Goal: Information Seeking & Learning: Learn about a topic

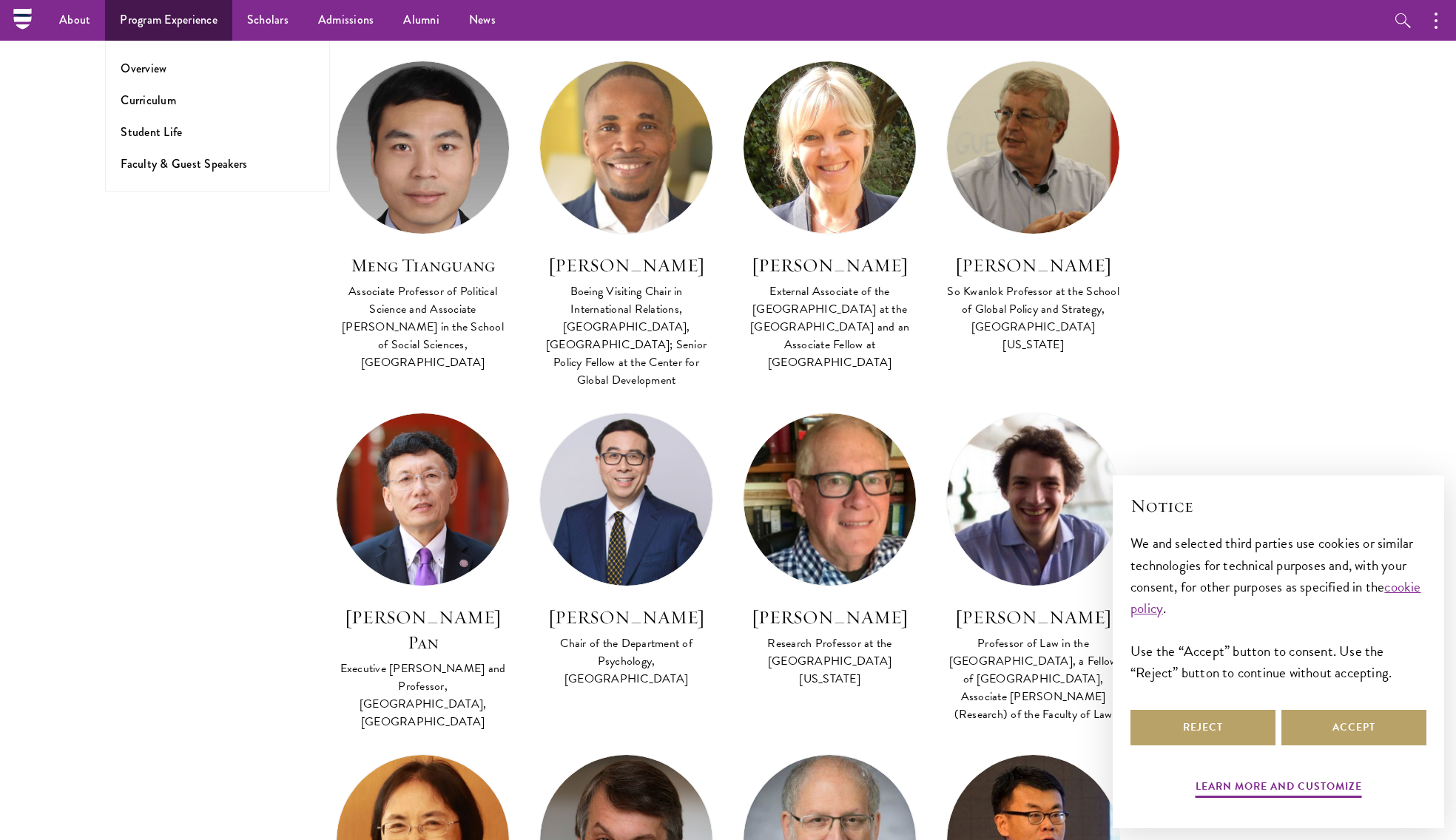
scroll to position [2747, 0]
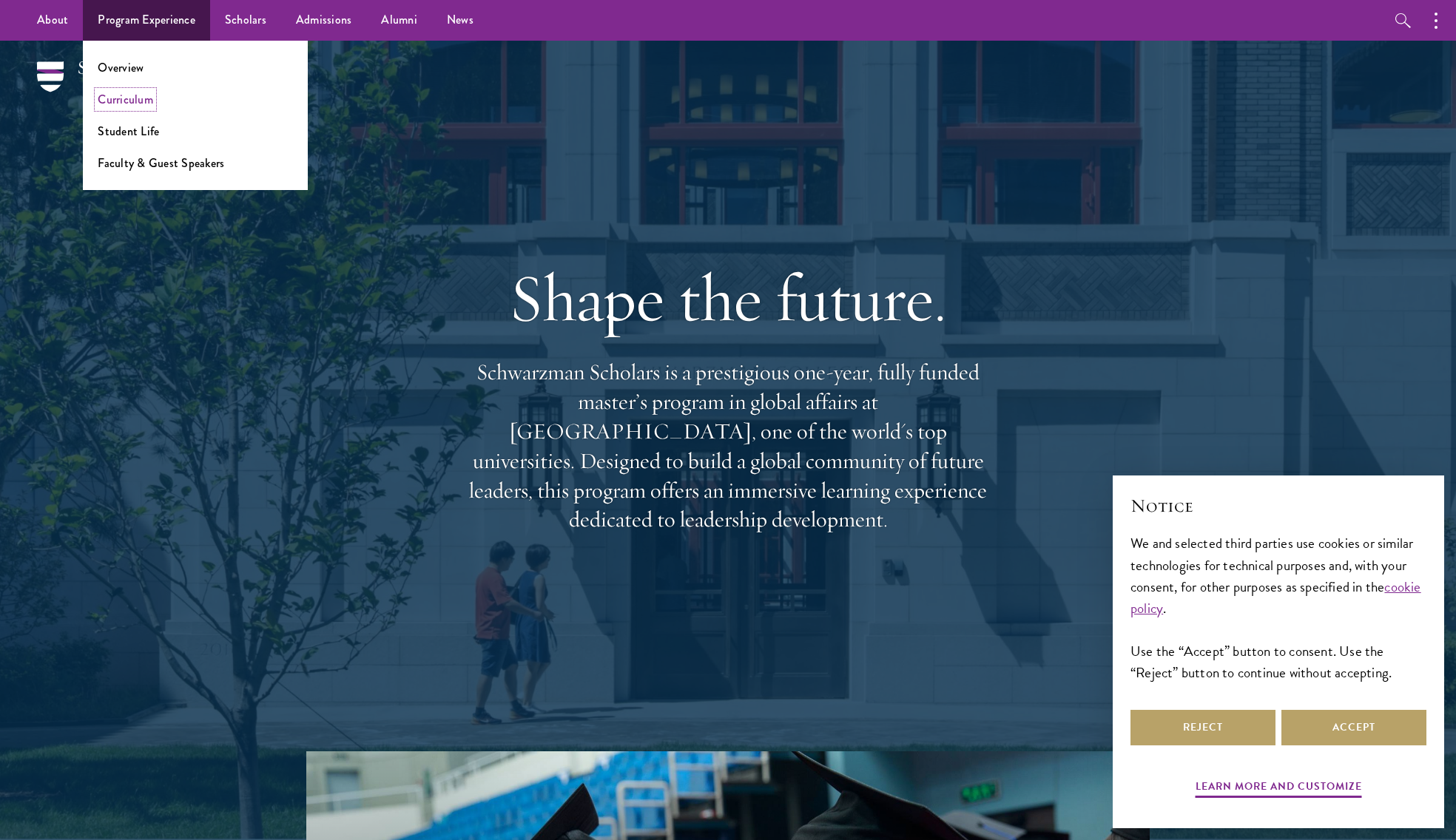
click at [132, 101] on link "Curriculum" at bounding box center [125, 99] width 55 height 17
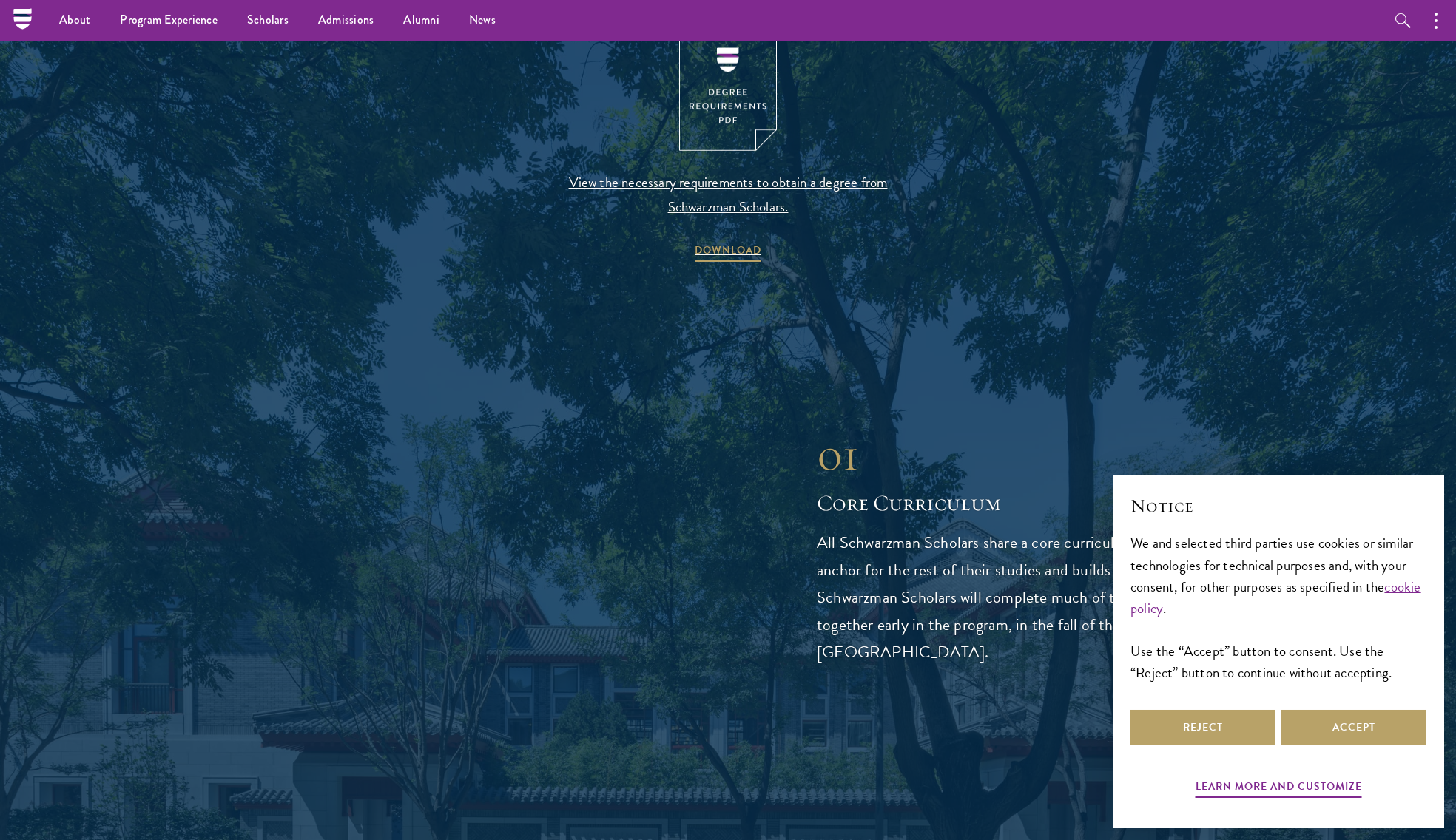
scroll to position [1626, 0]
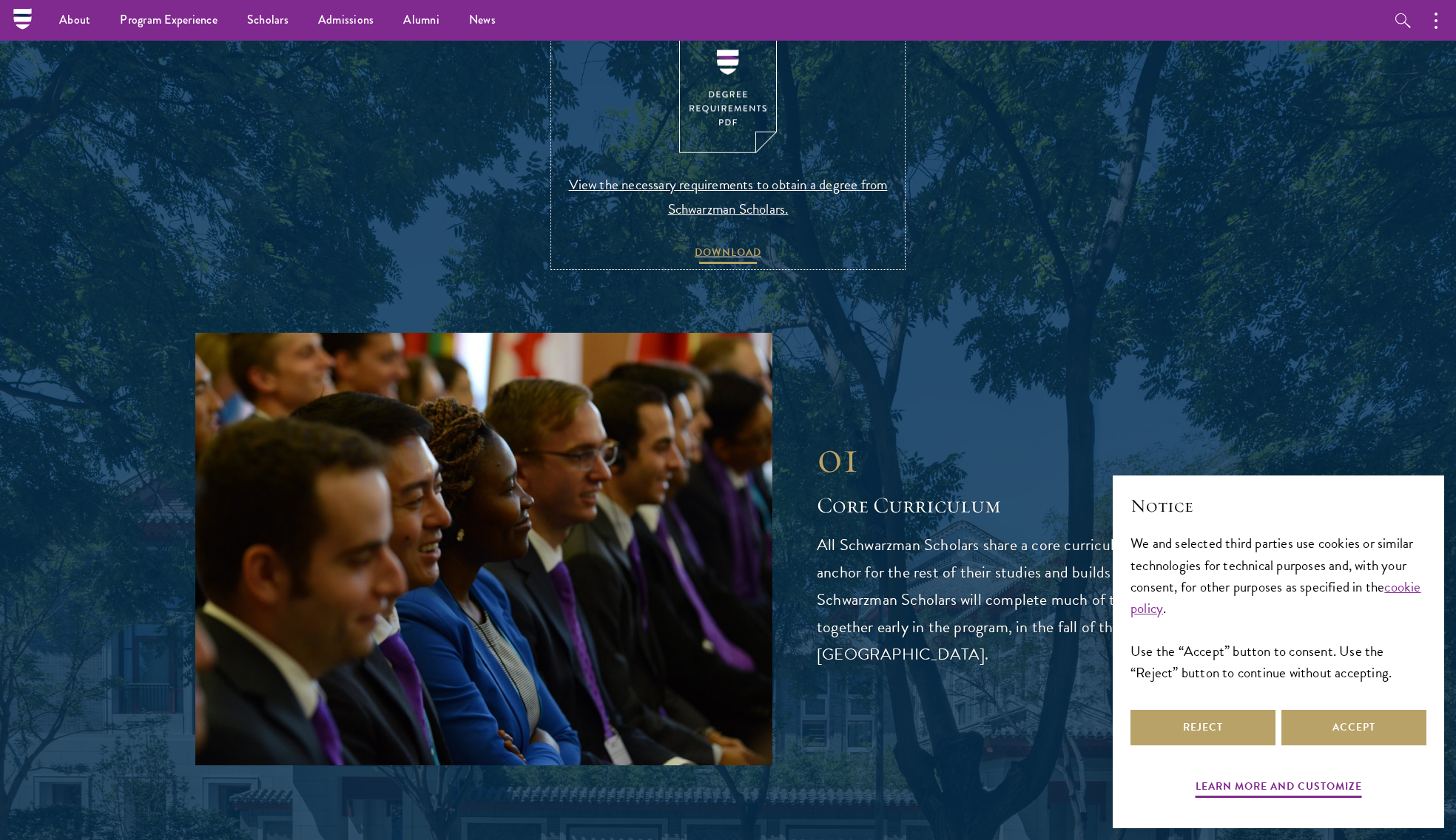
click at [706, 261] on span "DOWNLOAD" at bounding box center [728, 255] width 66 height 22
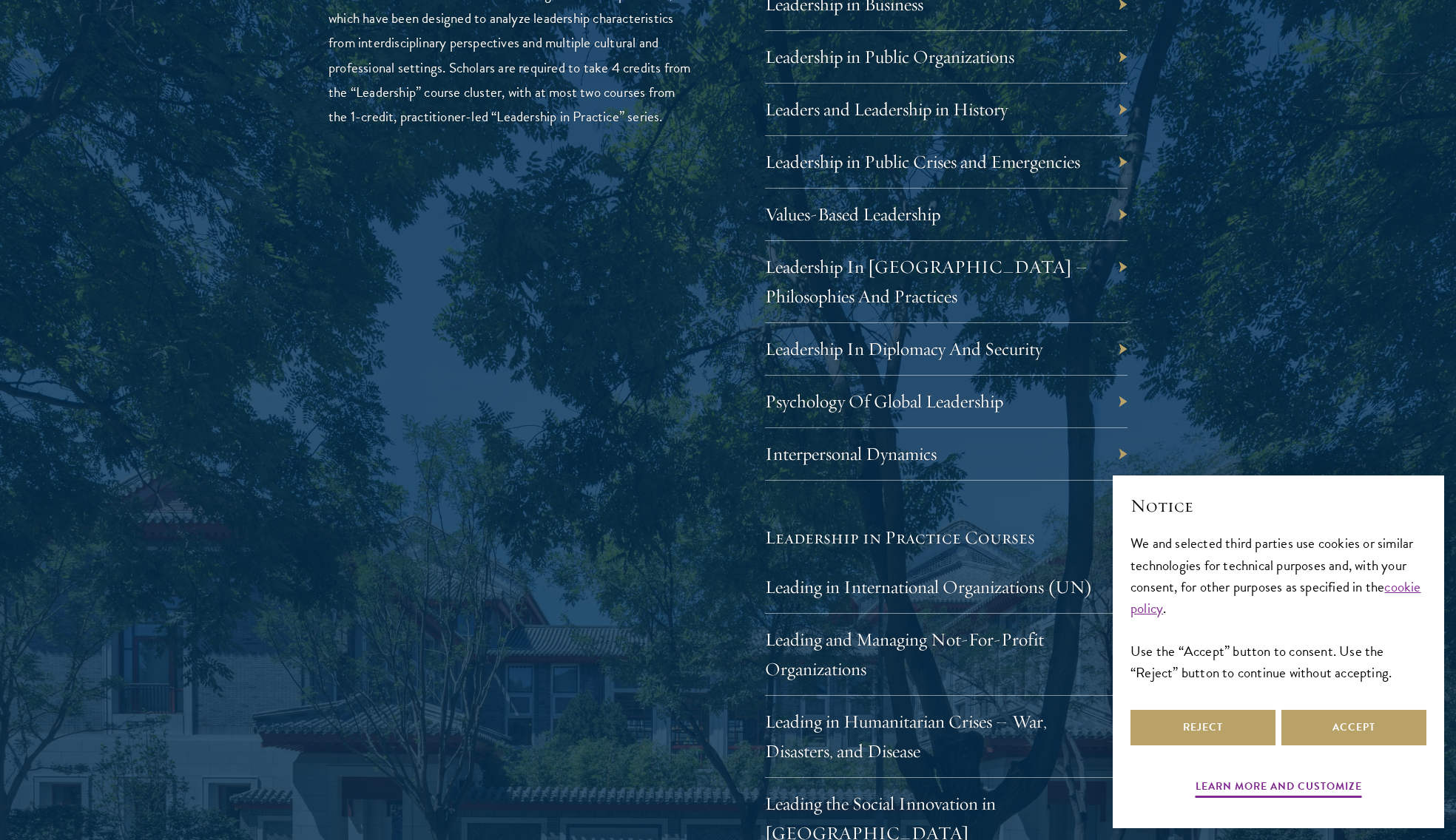
scroll to position [2751, 0]
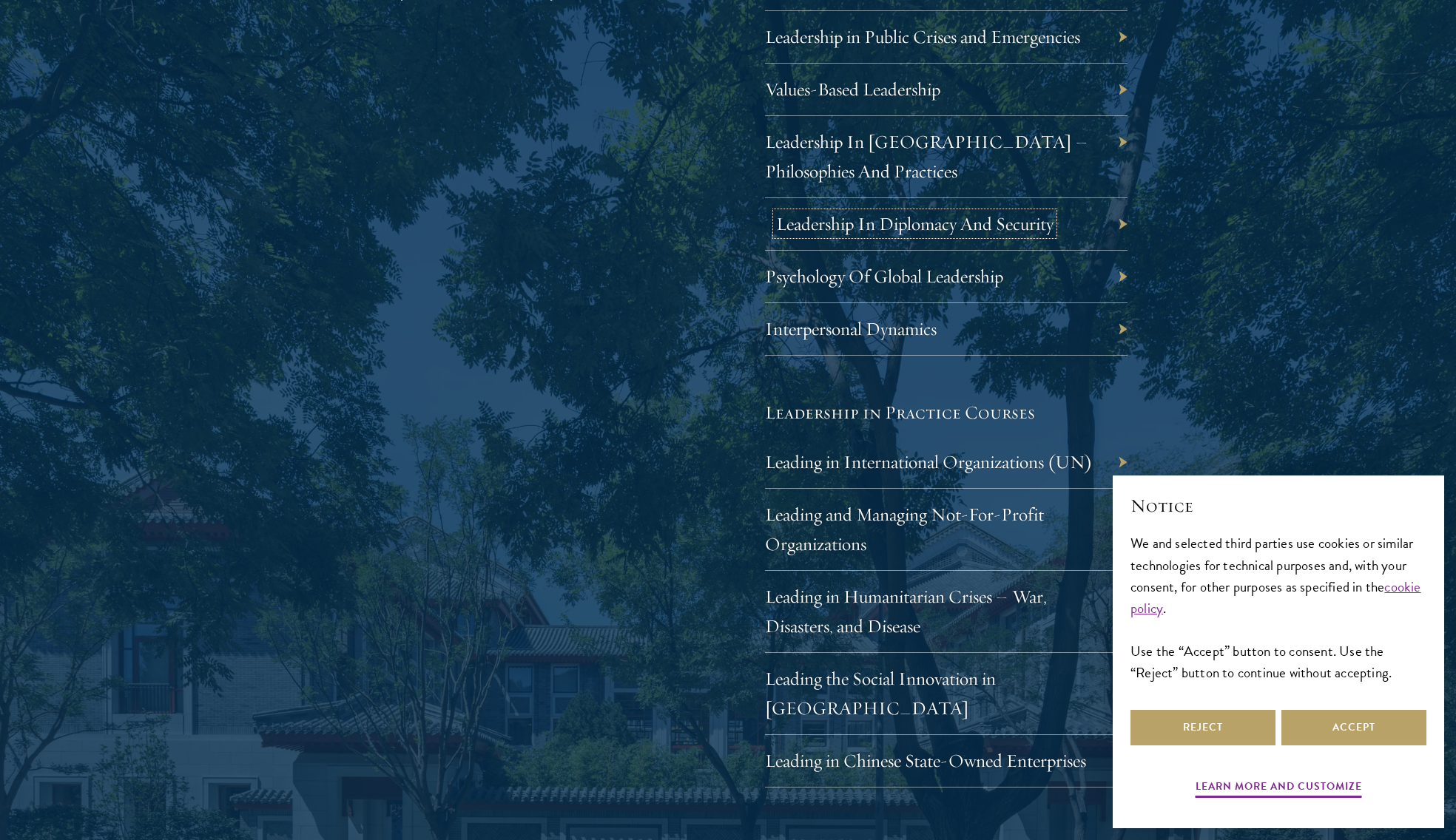
click at [840, 229] on link "Leadership In Diplomacy And Security" at bounding box center [915, 224] width 277 height 22
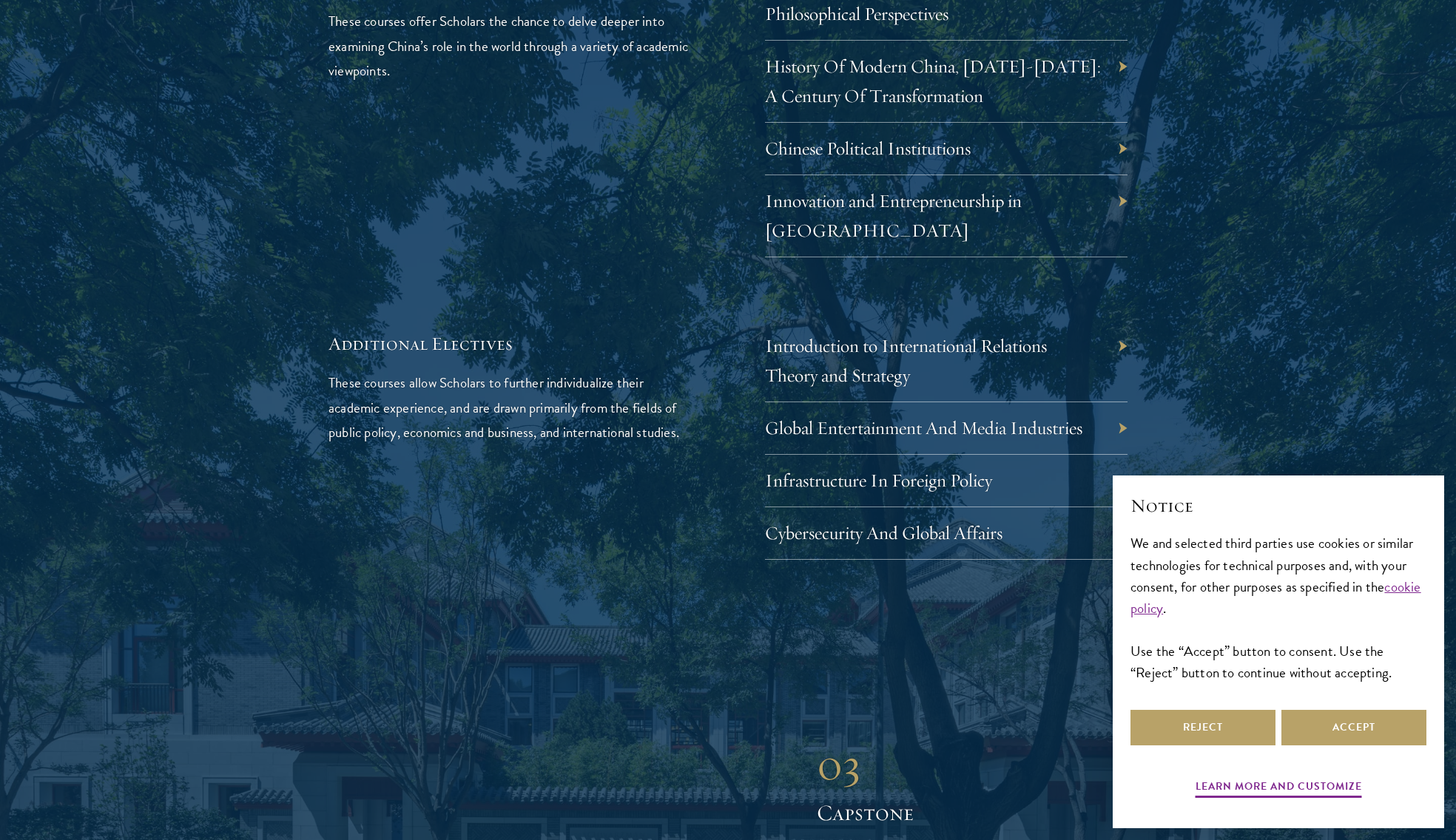
scroll to position [4624, 0]
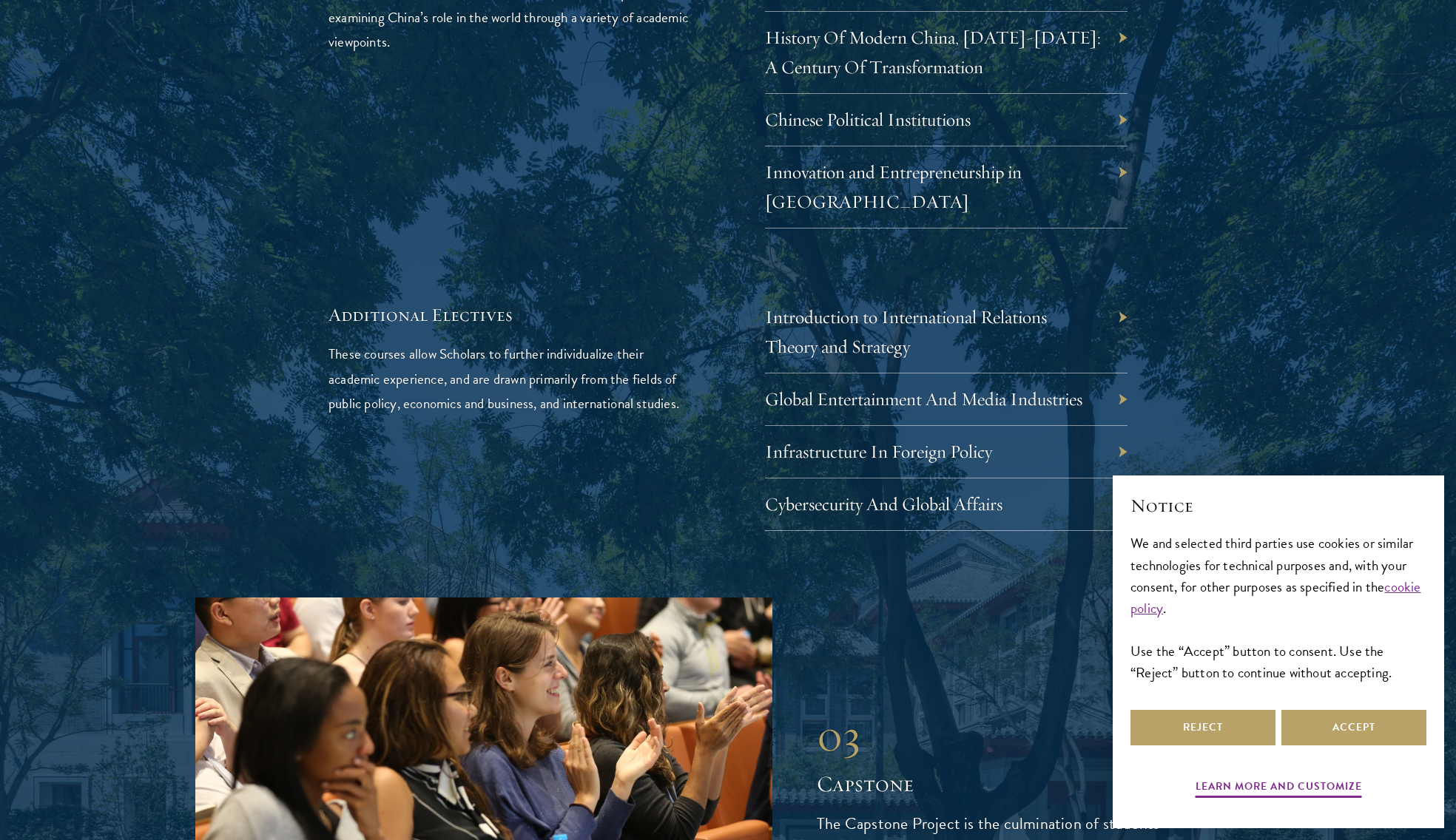
click at [900, 299] on div "Introduction to International Relations Theory and Strategy" at bounding box center [946, 332] width 362 height 82
click at [886, 305] on link "Introduction to International Relations Theory and Strategy" at bounding box center [917, 332] width 282 height 52
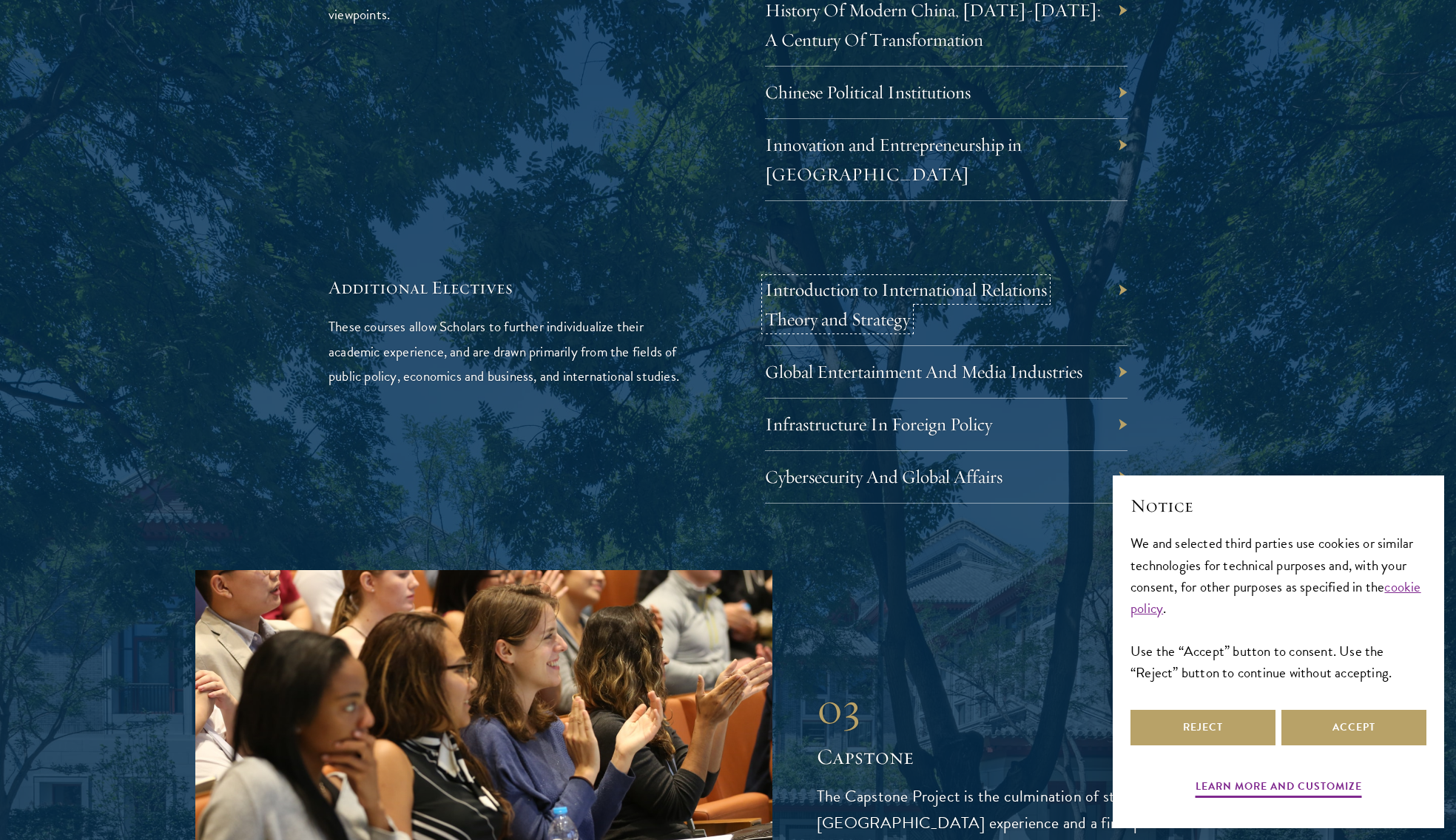
scroll to position [4652, 0]
click at [912, 412] on link "Infrastructure In Foreign Policy" at bounding box center [890, 423] width 228 height 22
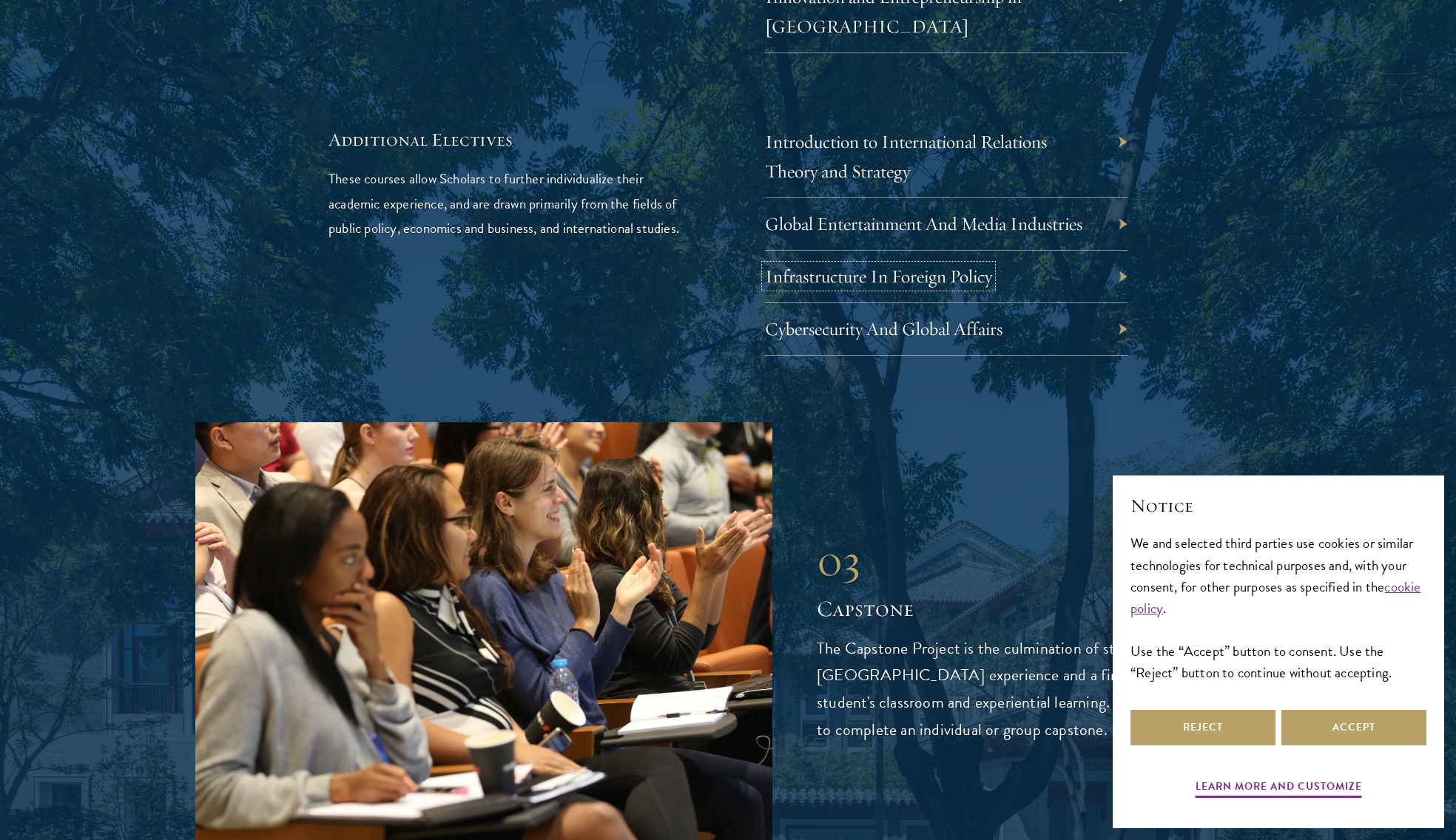
scroll to position [4860, 0]
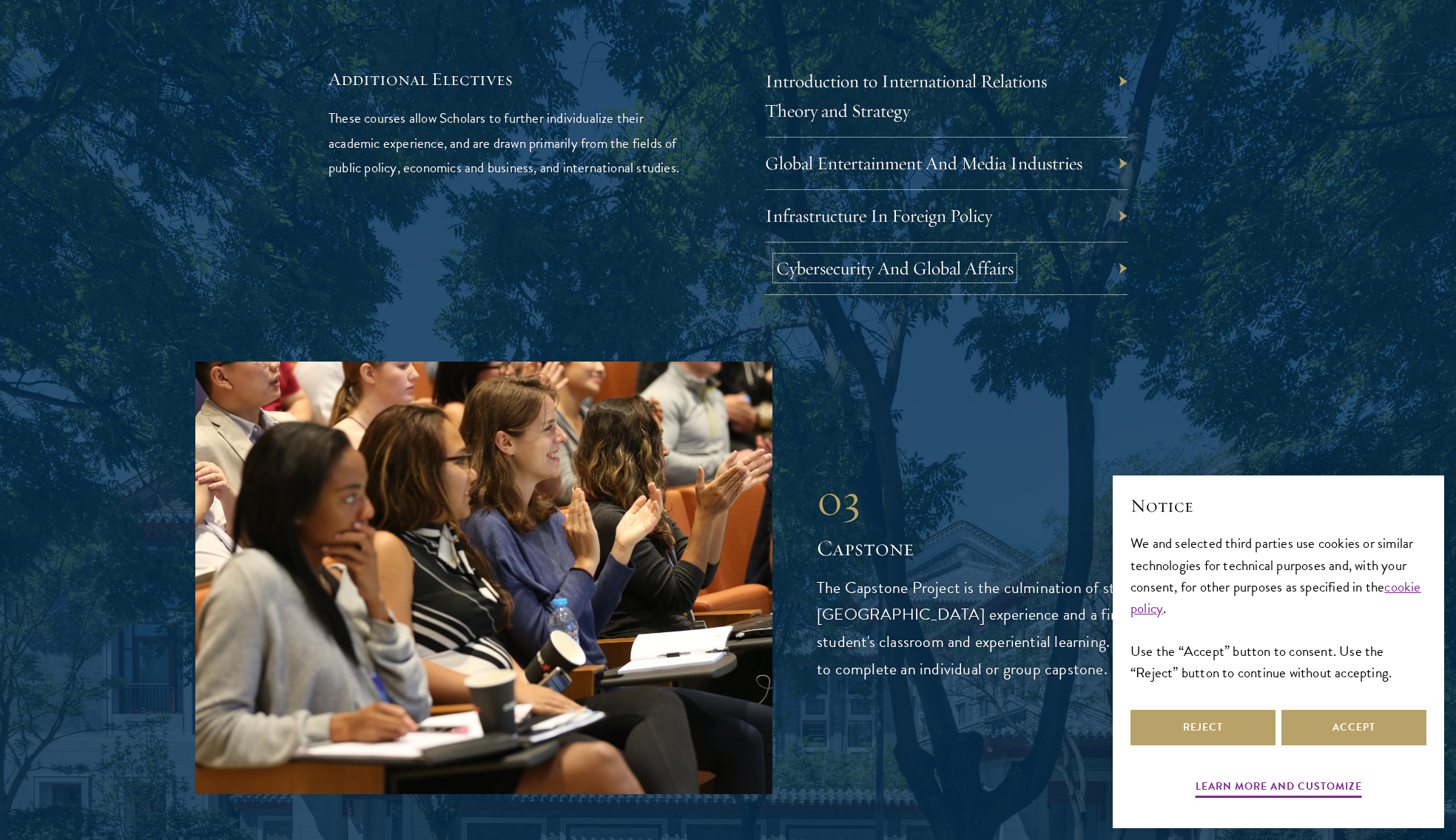
click at [918, 257] on link "Cybersecurity And Global Affairs" at bounding box center [895, 268] width 238 height 22
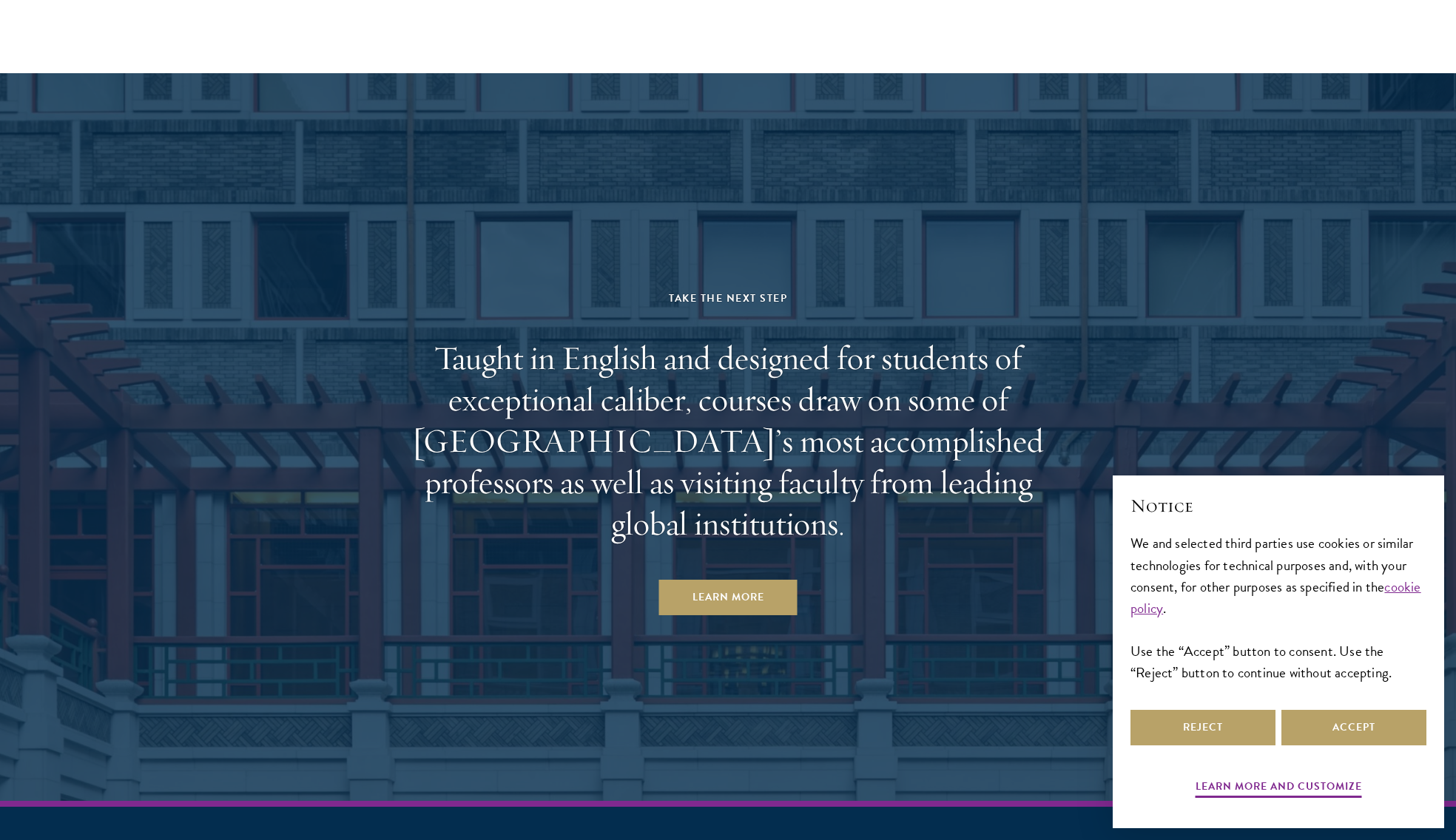
scroll to position [9126, 0]
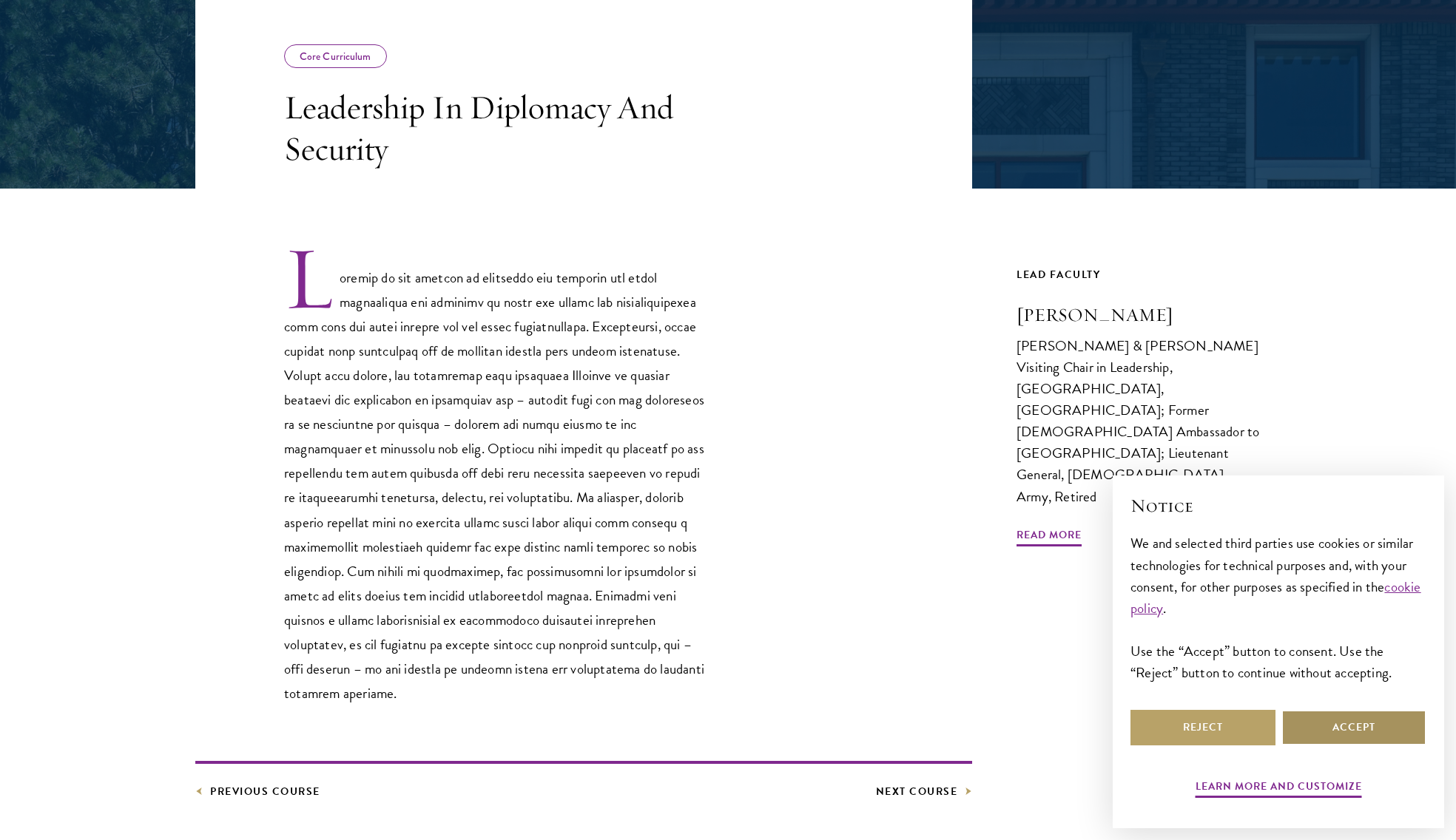
click at [1347, 736] on button "Accept" at bounding box center [1353, 728] width 145 height 36
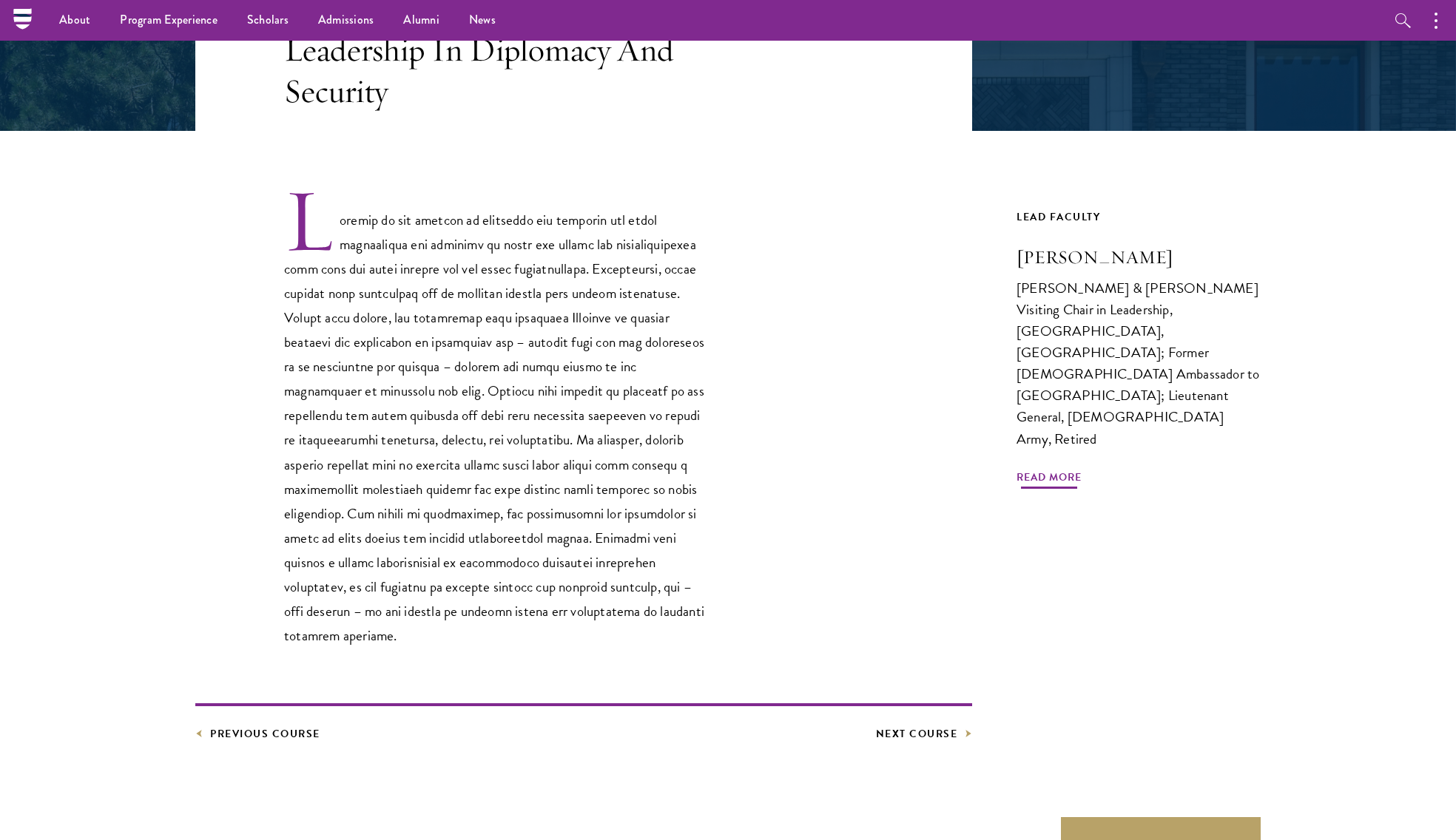
scroll to position [327, 0]
click at [1066, 469] on span "Read More" at bounding box center [1049, 480] width 66 height 22
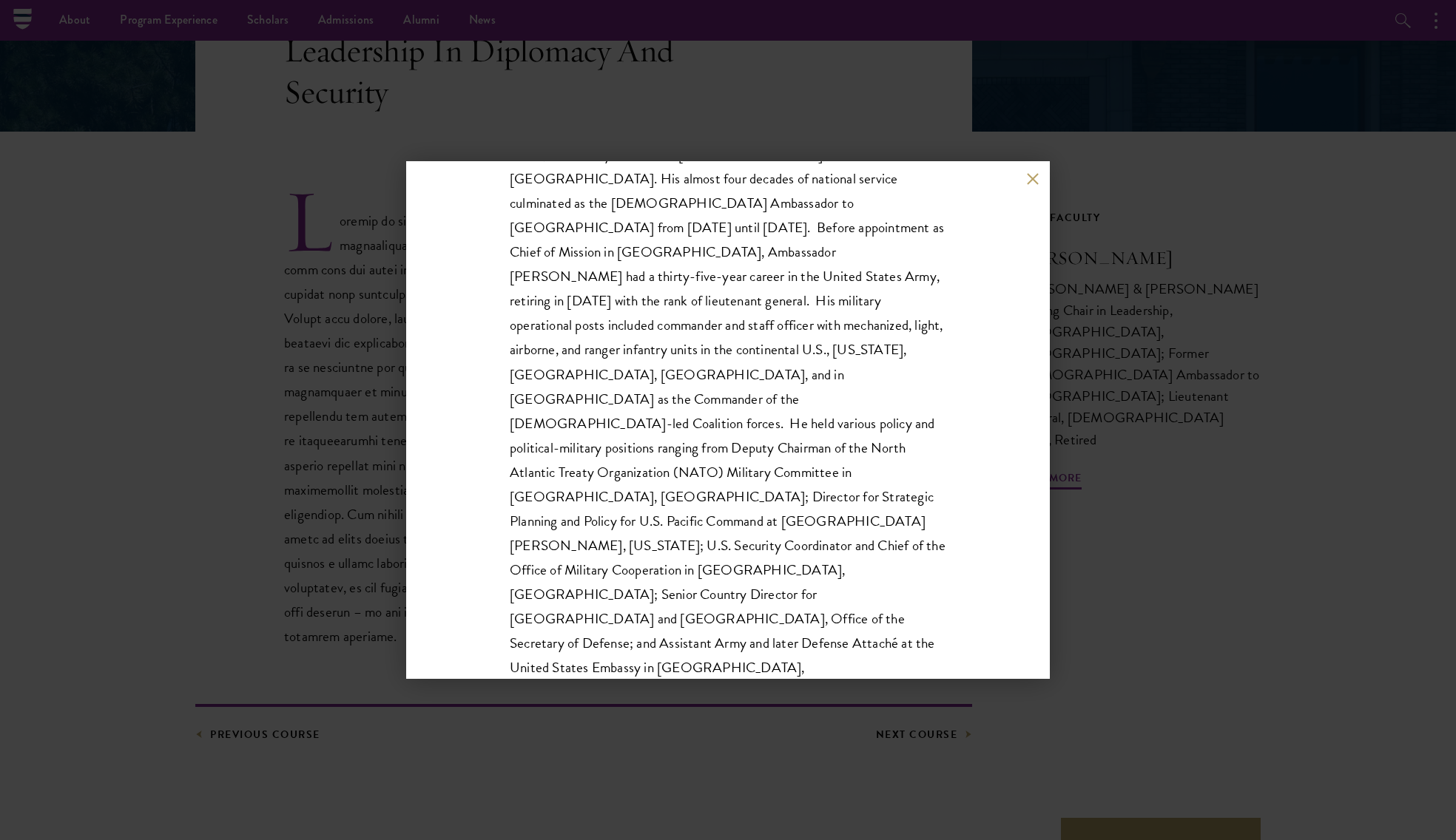
scroll to position [392, 0]
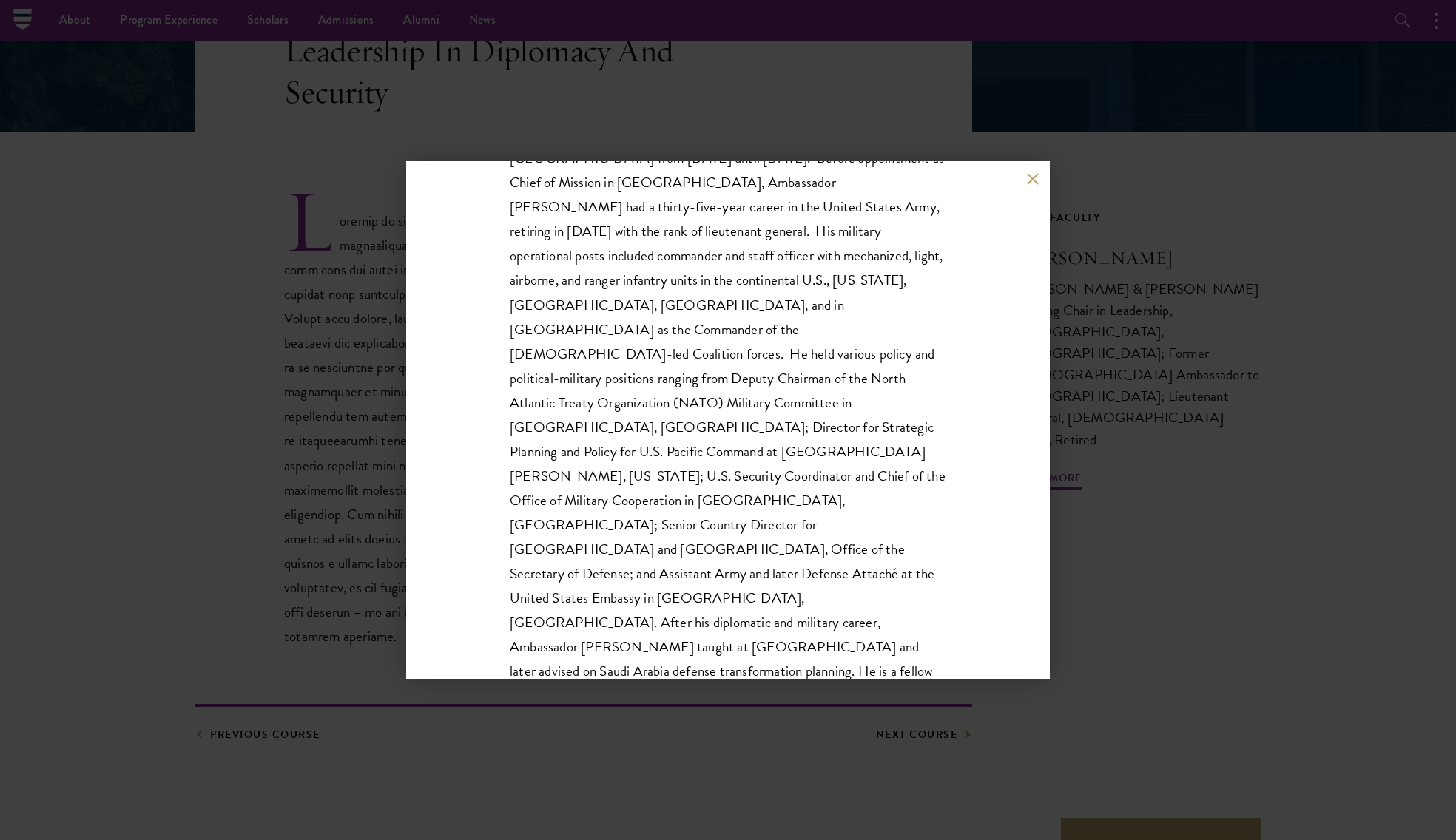
click at [1211, 447] on div "Karl Eikenberry Johnson & Johnson Visiting Chair in Leadership, Schwarzman Coll…" at bounding box center [728, 420] width 1456 height 840
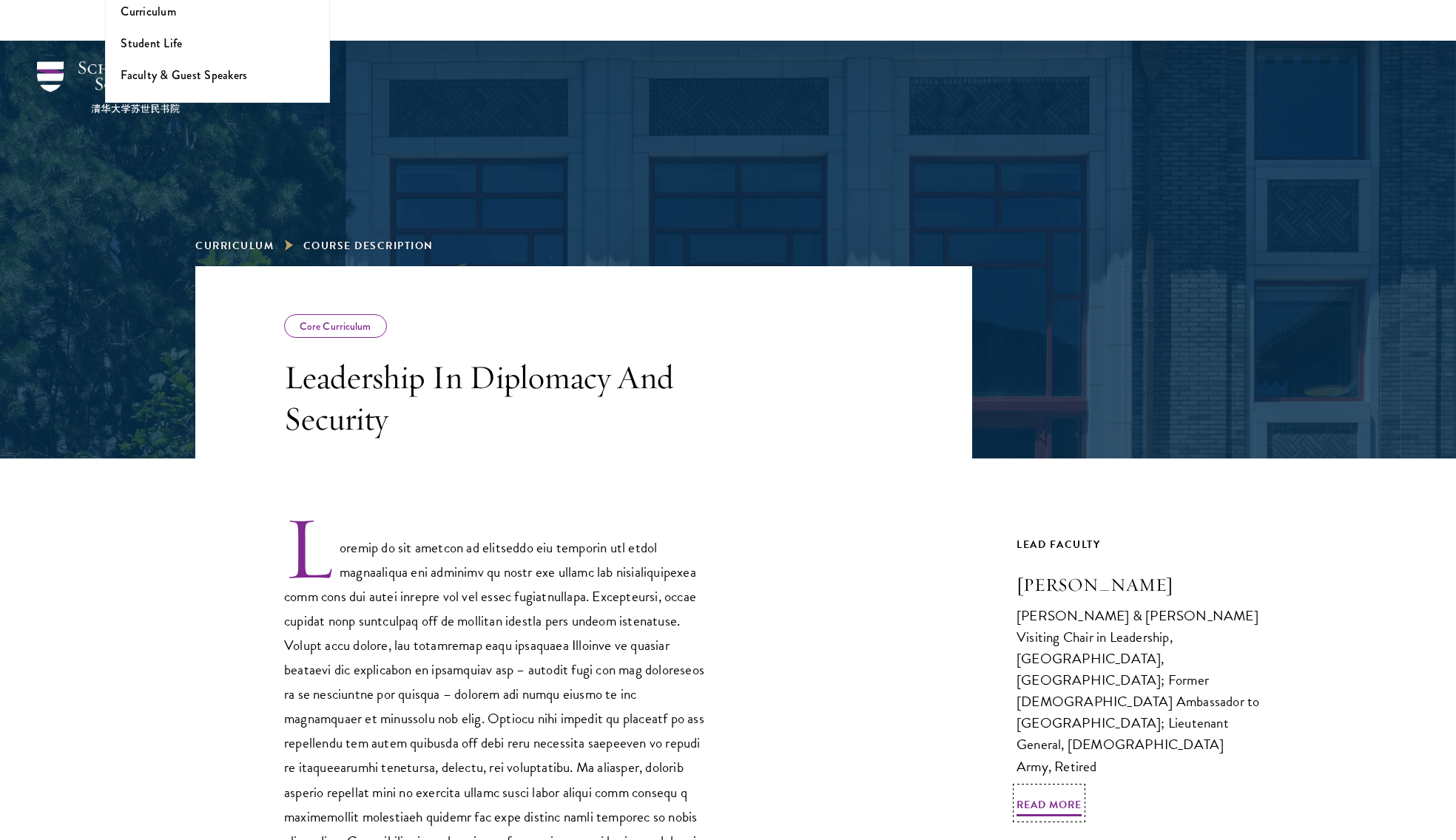
scroll to position [327, 0]
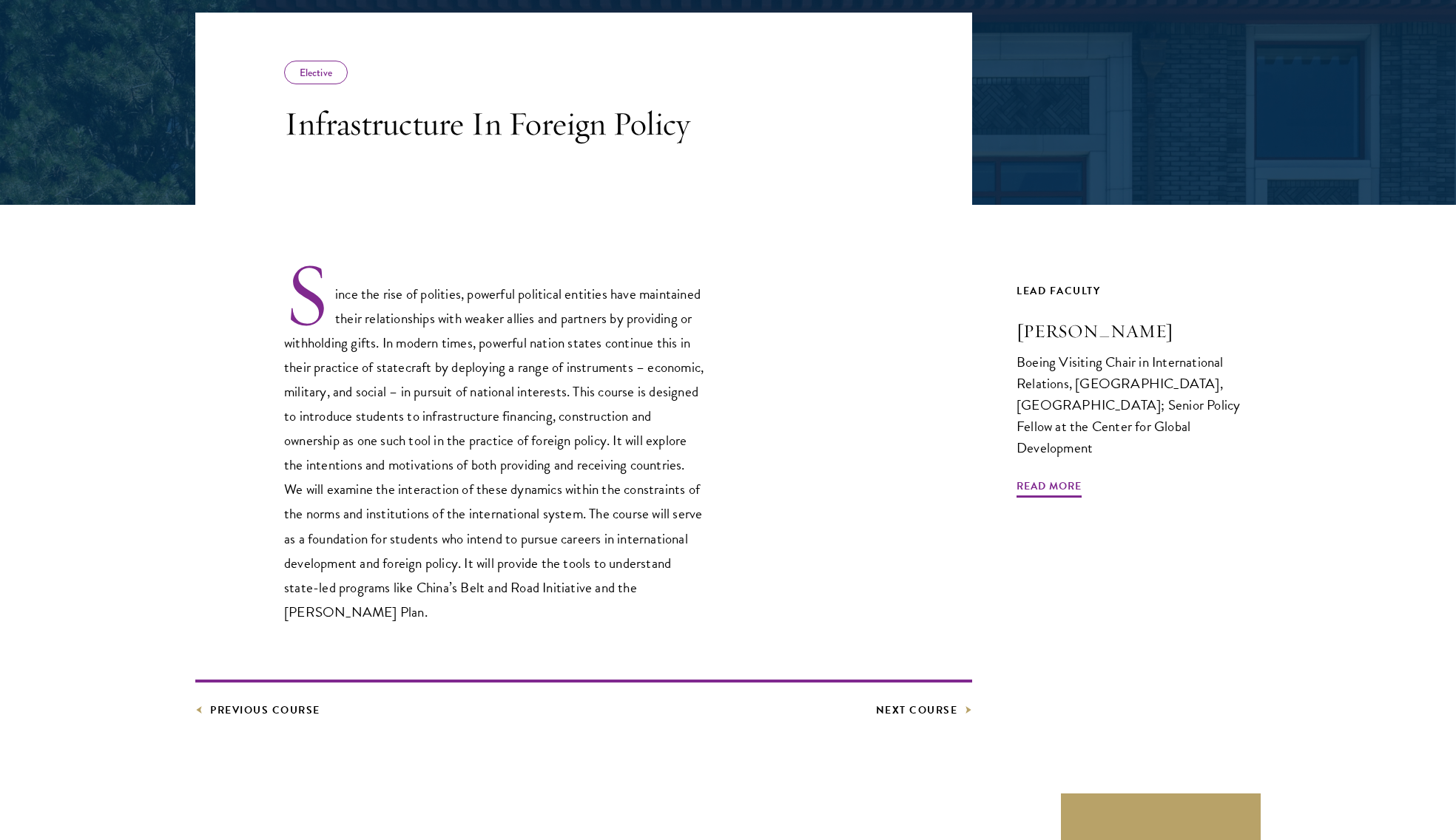
scroll to position [432, 0]
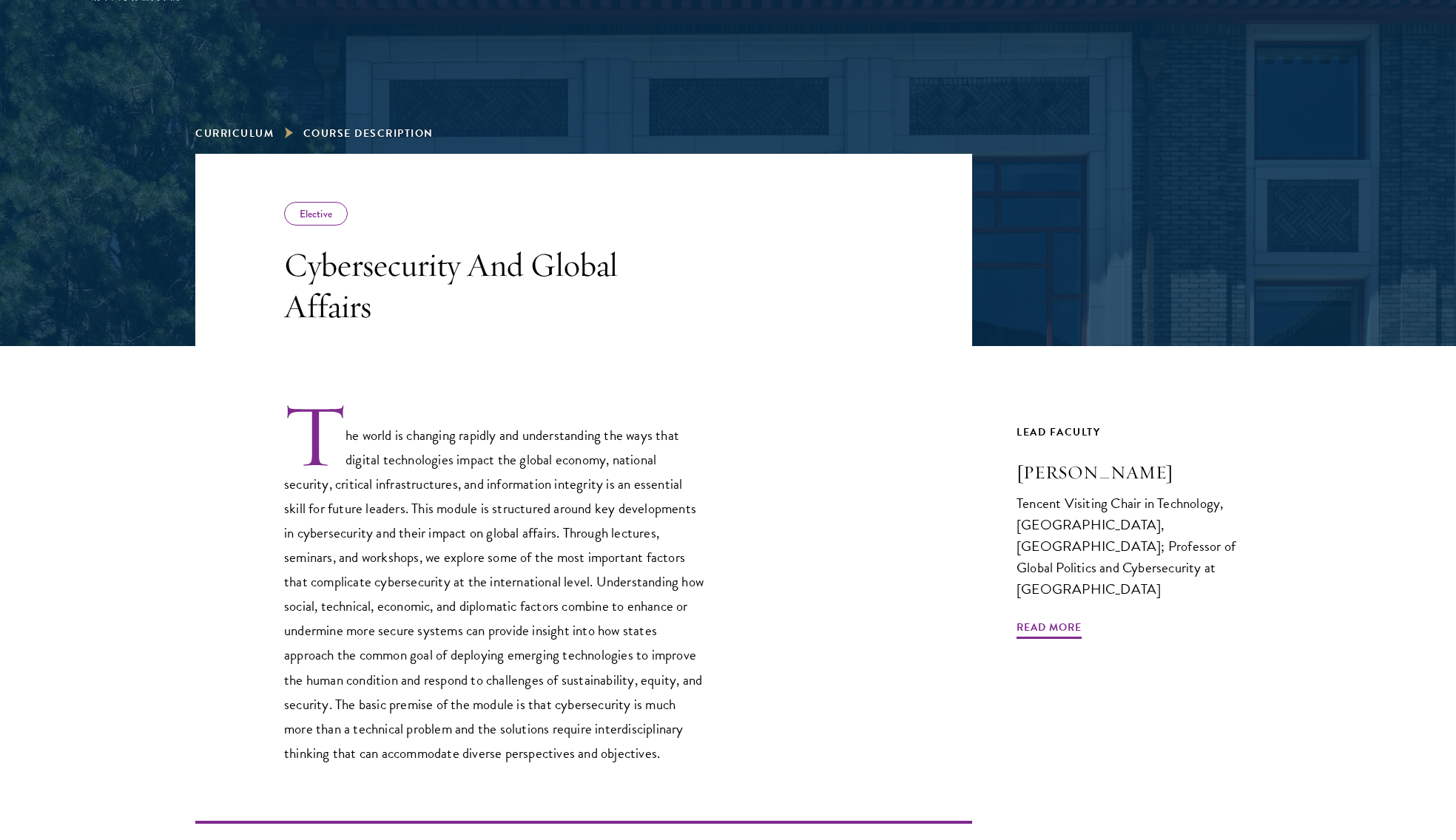
scroll to position [273, 0]
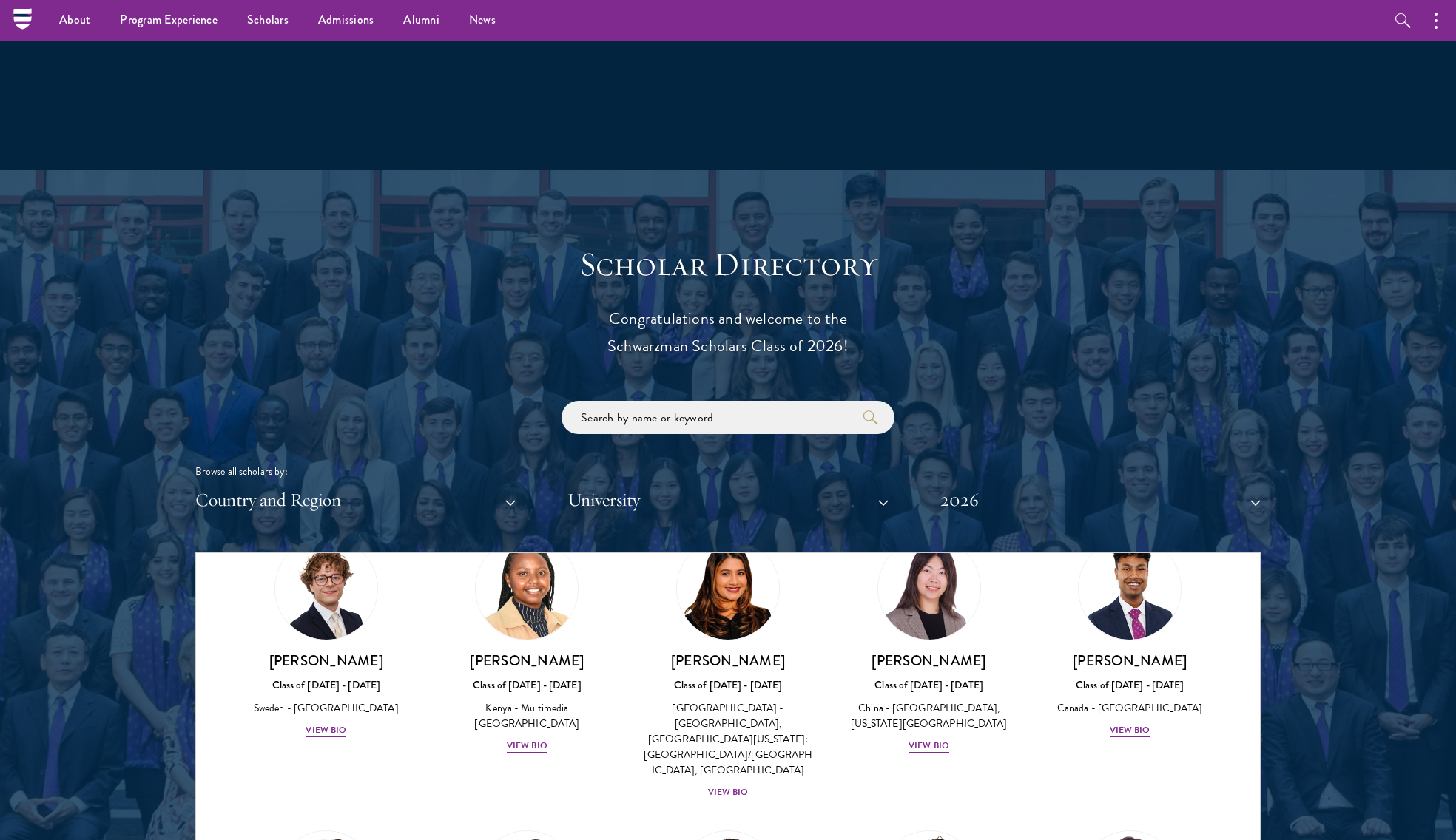
scroll to position [1358, 0]
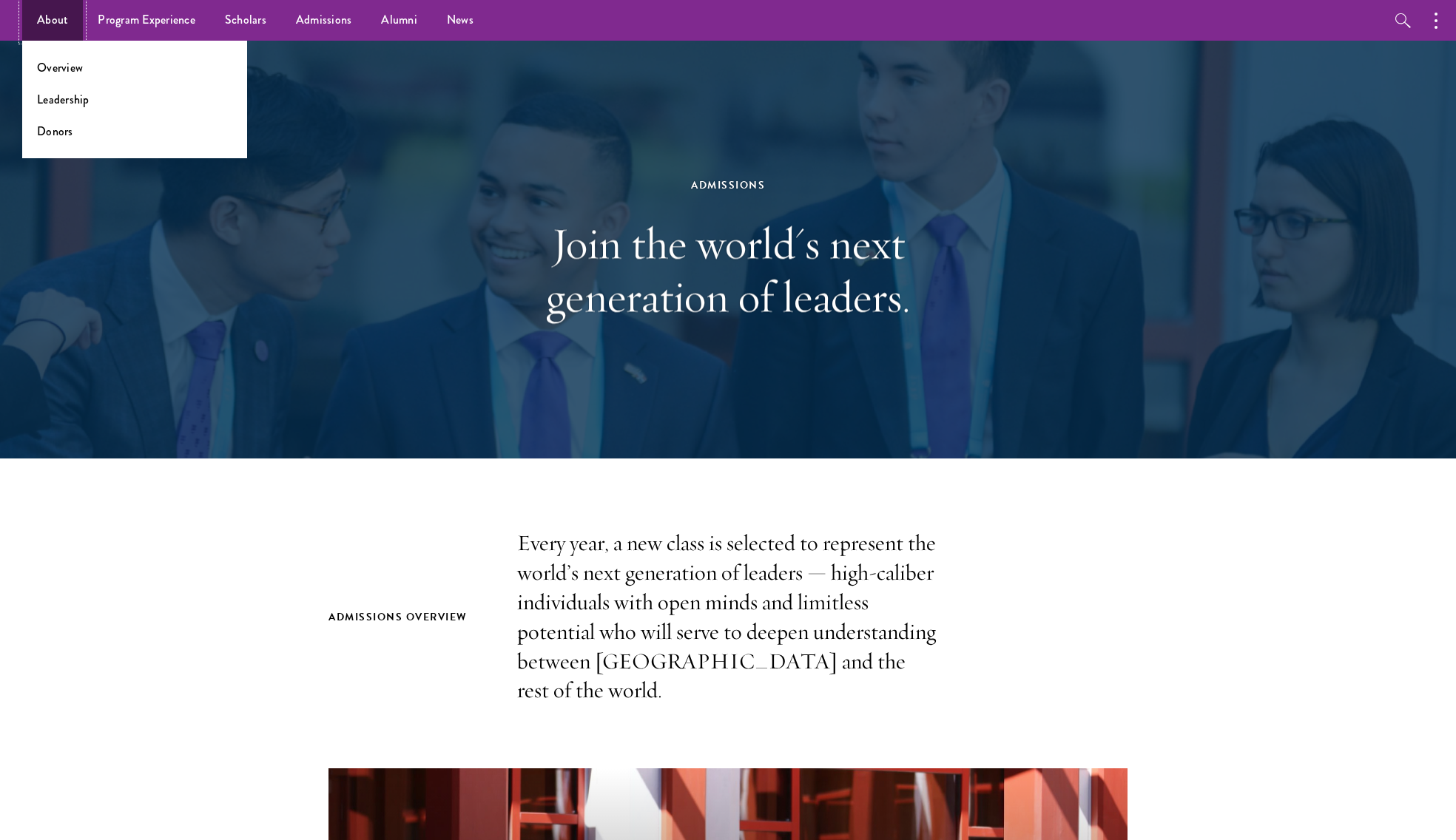
click at [55, 20] on link "About" at bounding box center [52, 20] width 61 height 40
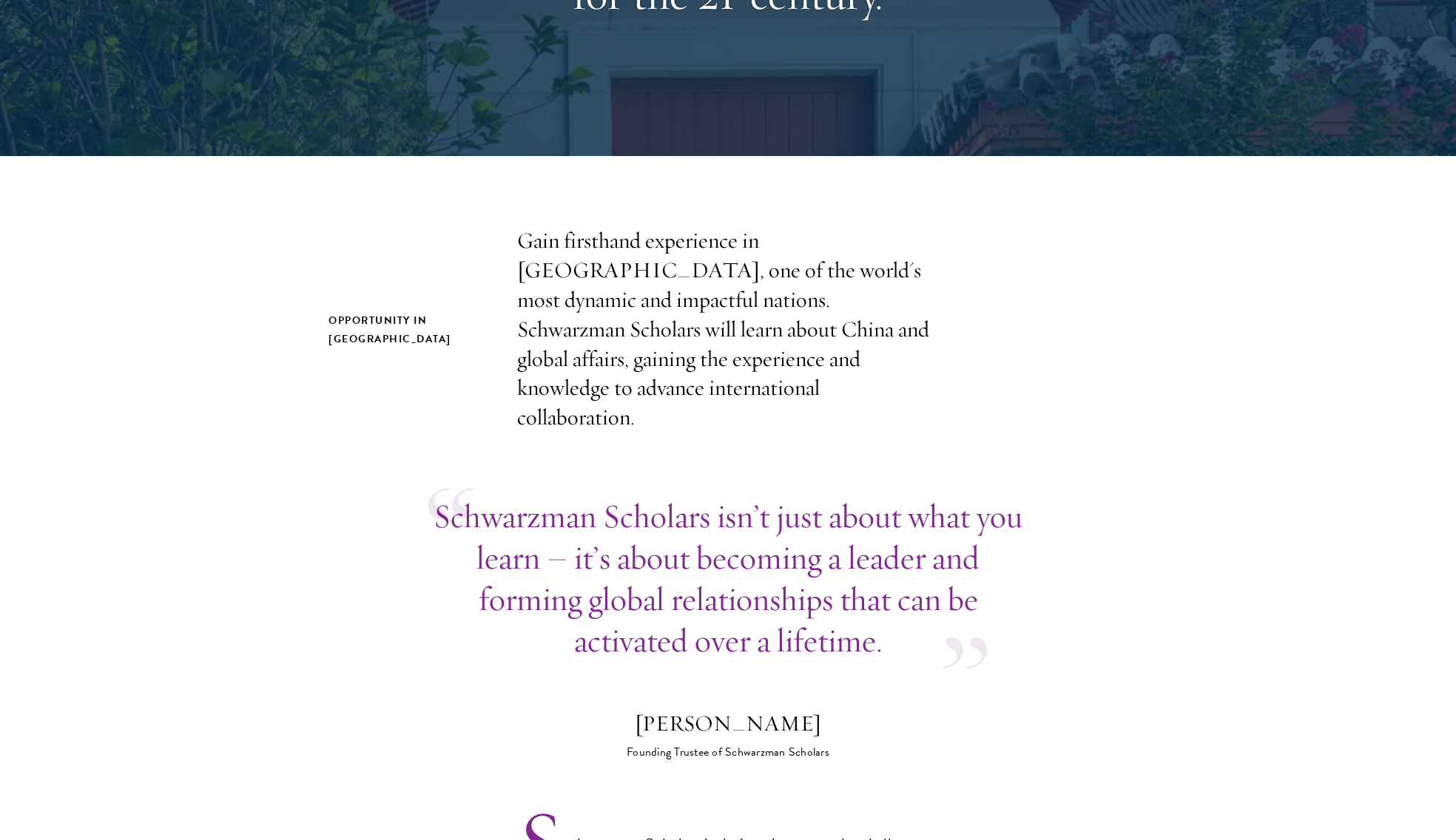
scroll to position [436, 0]
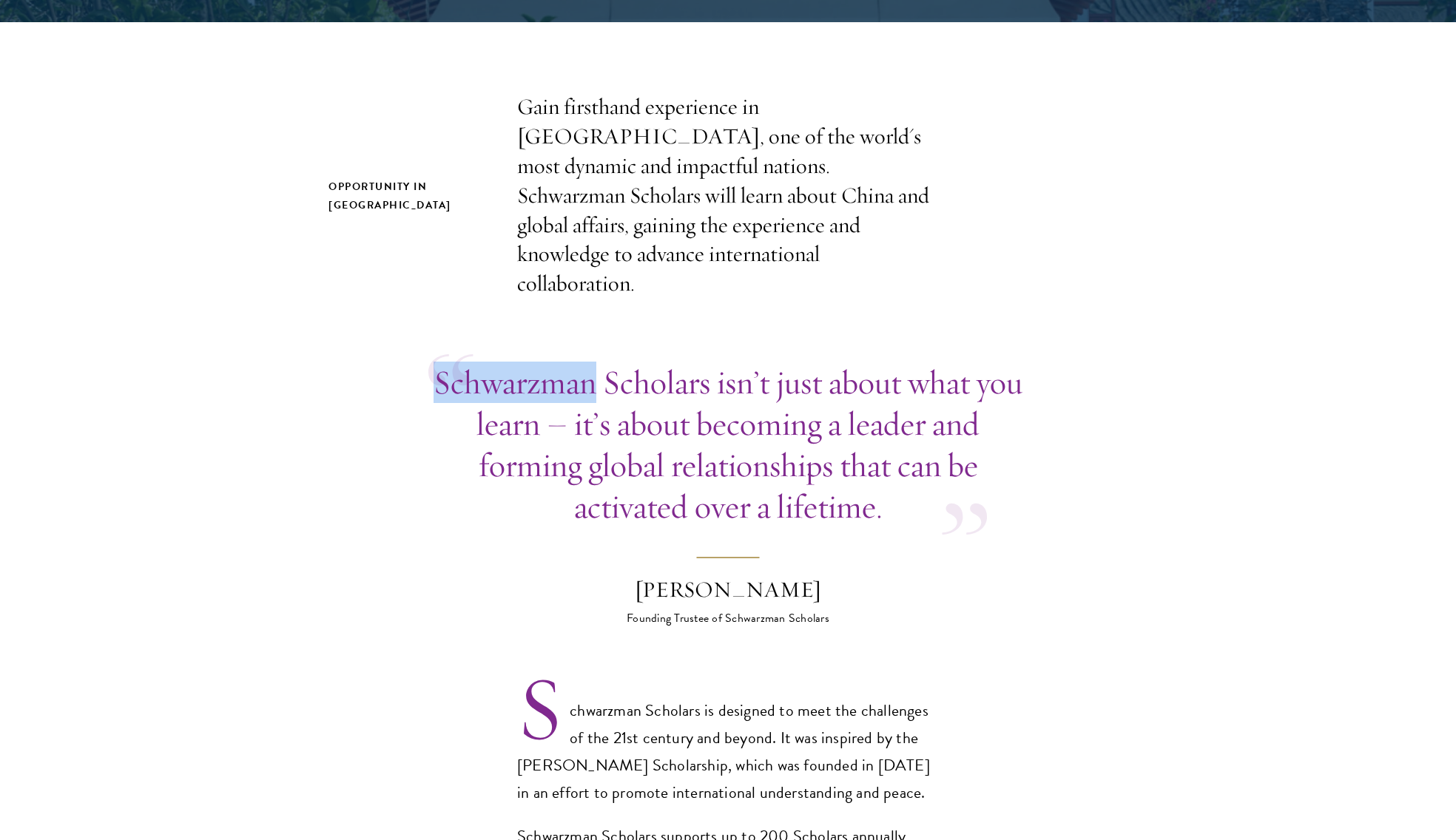
drag, startPoint x: 436, startPoint y: 358, endPoint x: 597, endPoint y: 373, distance: 161.7
click at [597, 373] on p "Schwarzman Scholars isn’t just about what you learn – it’s about becoming a lea…" at bounding box center [728, 444] width 599 height 166
copy p "Schwarzman"
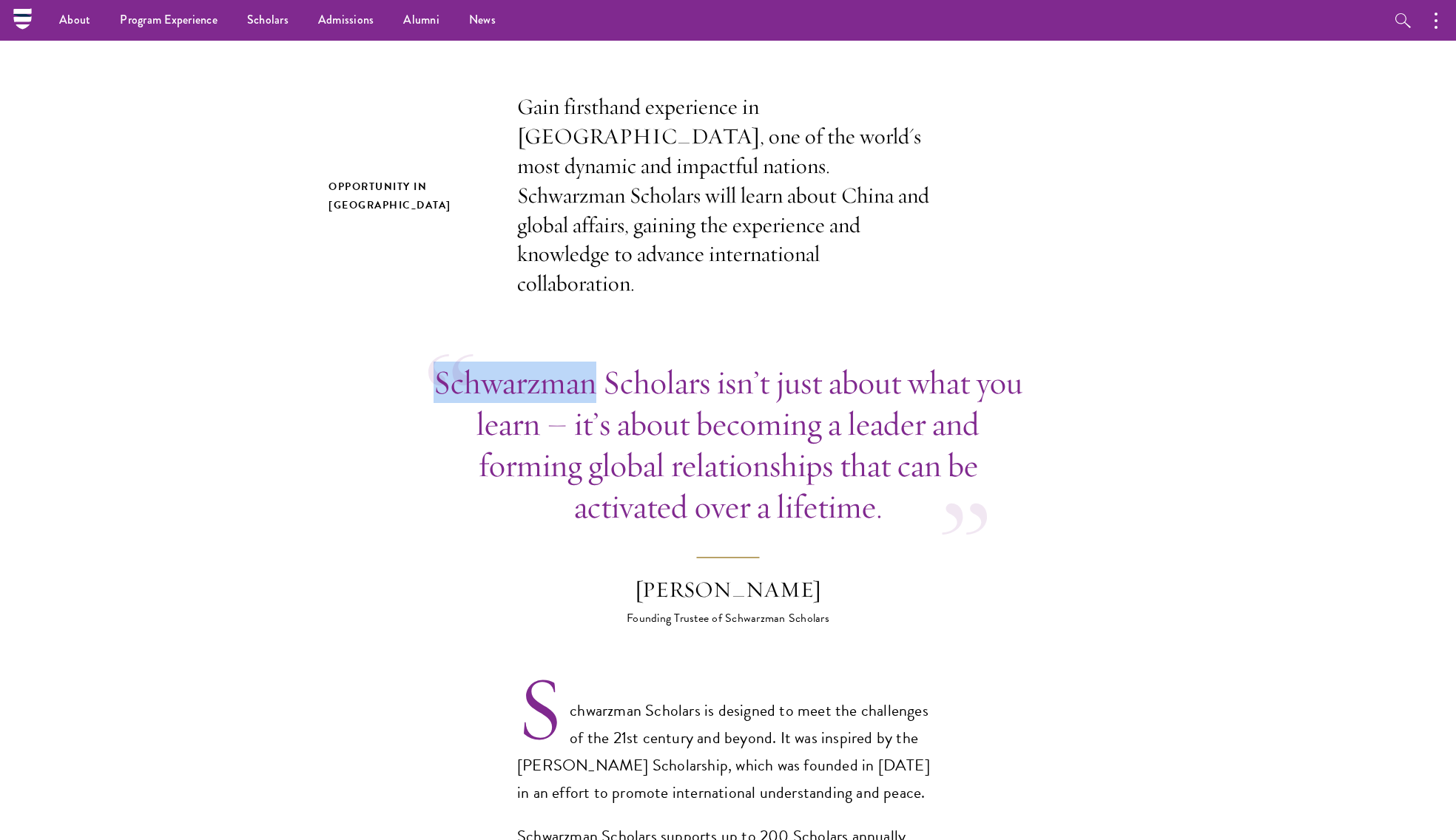
scroll to position [0, 0]
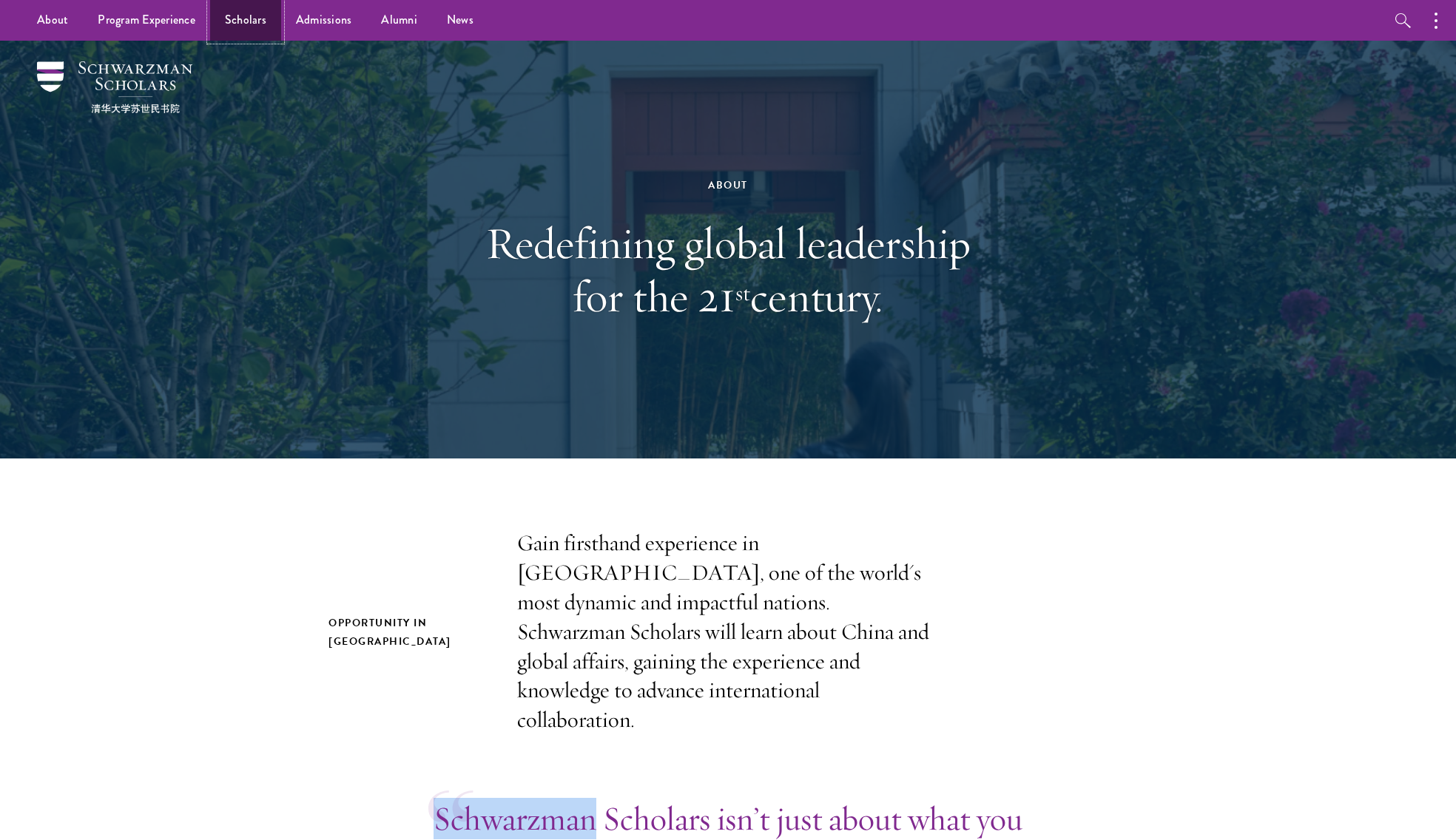
click at [242, 21] on link "Scholars" at bounding box center [245, 20] width 71 height 40
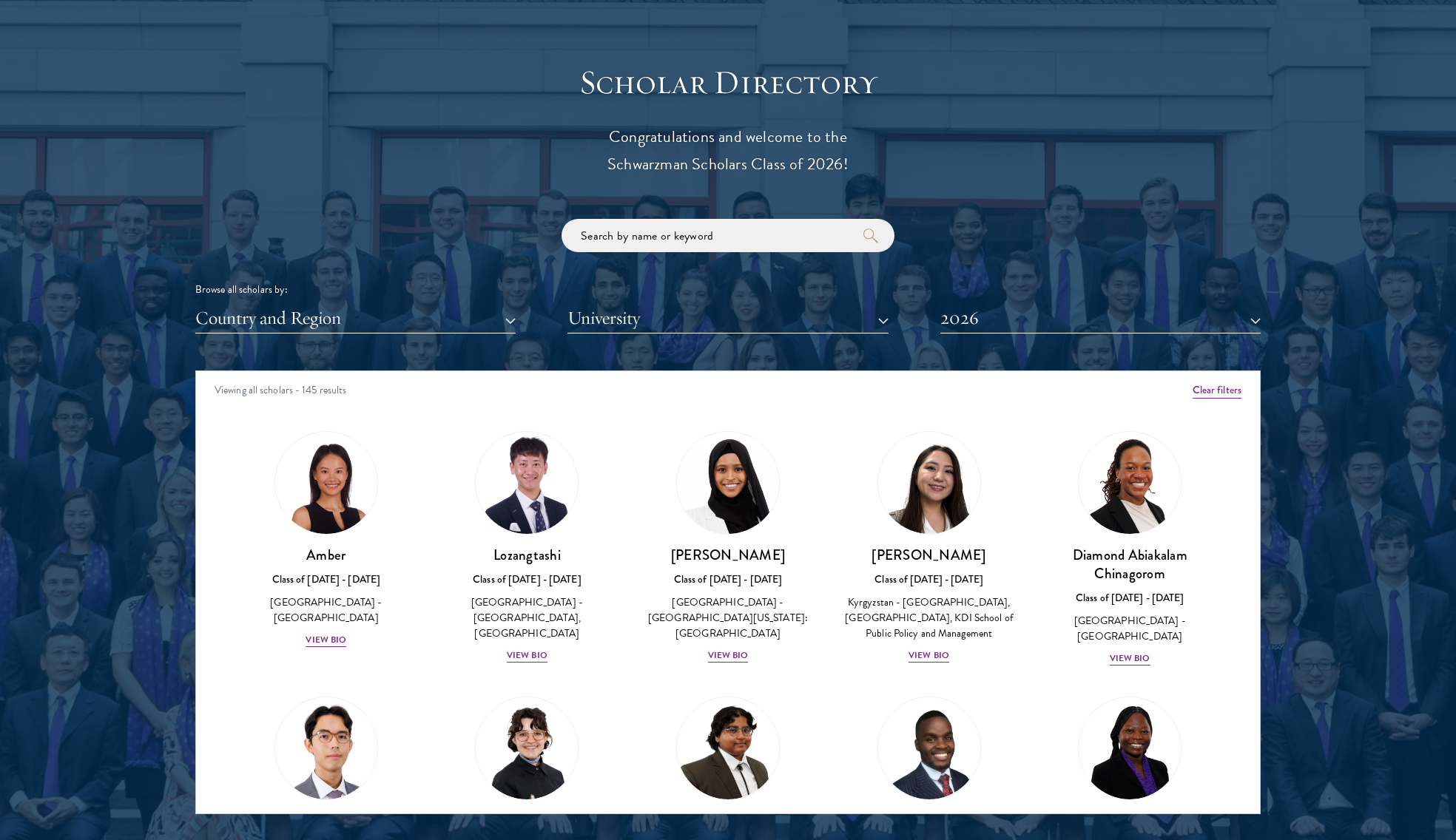
scroll to position [1746, 0]
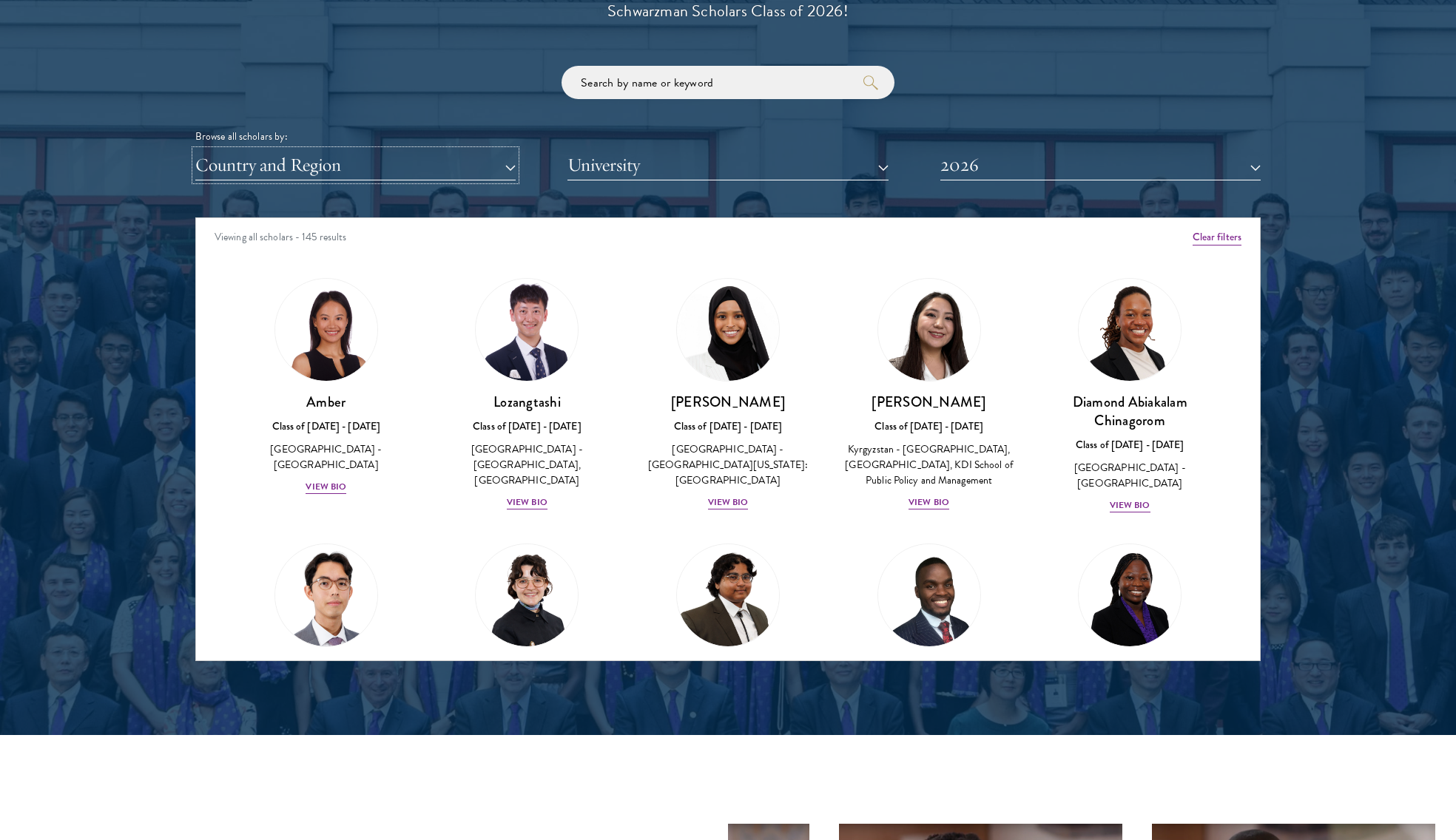
click at [272, 166] on button "Country and Region" at bounding box center [356, 165] width 320 height 30
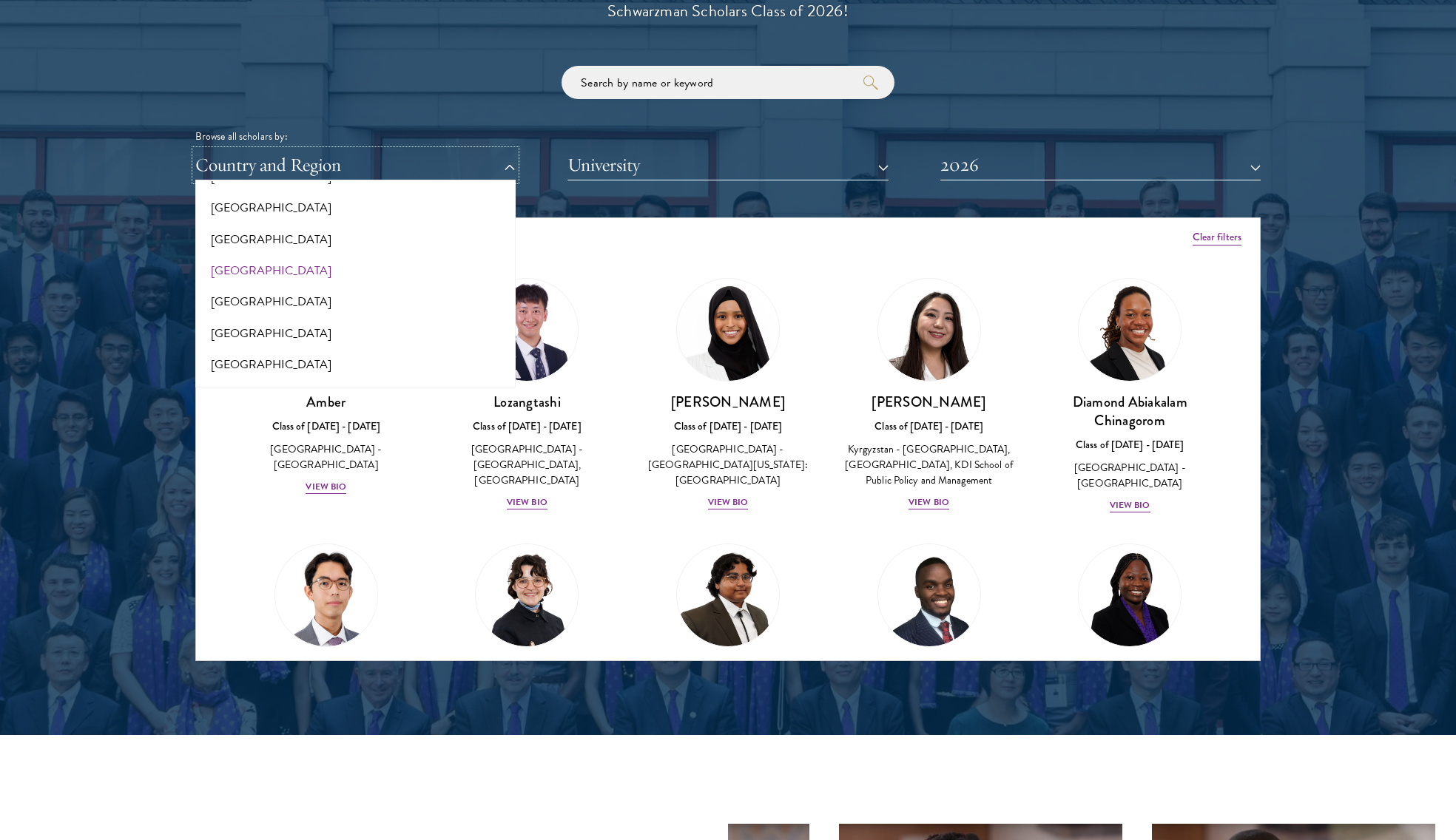
scroll to position [1206, 0]
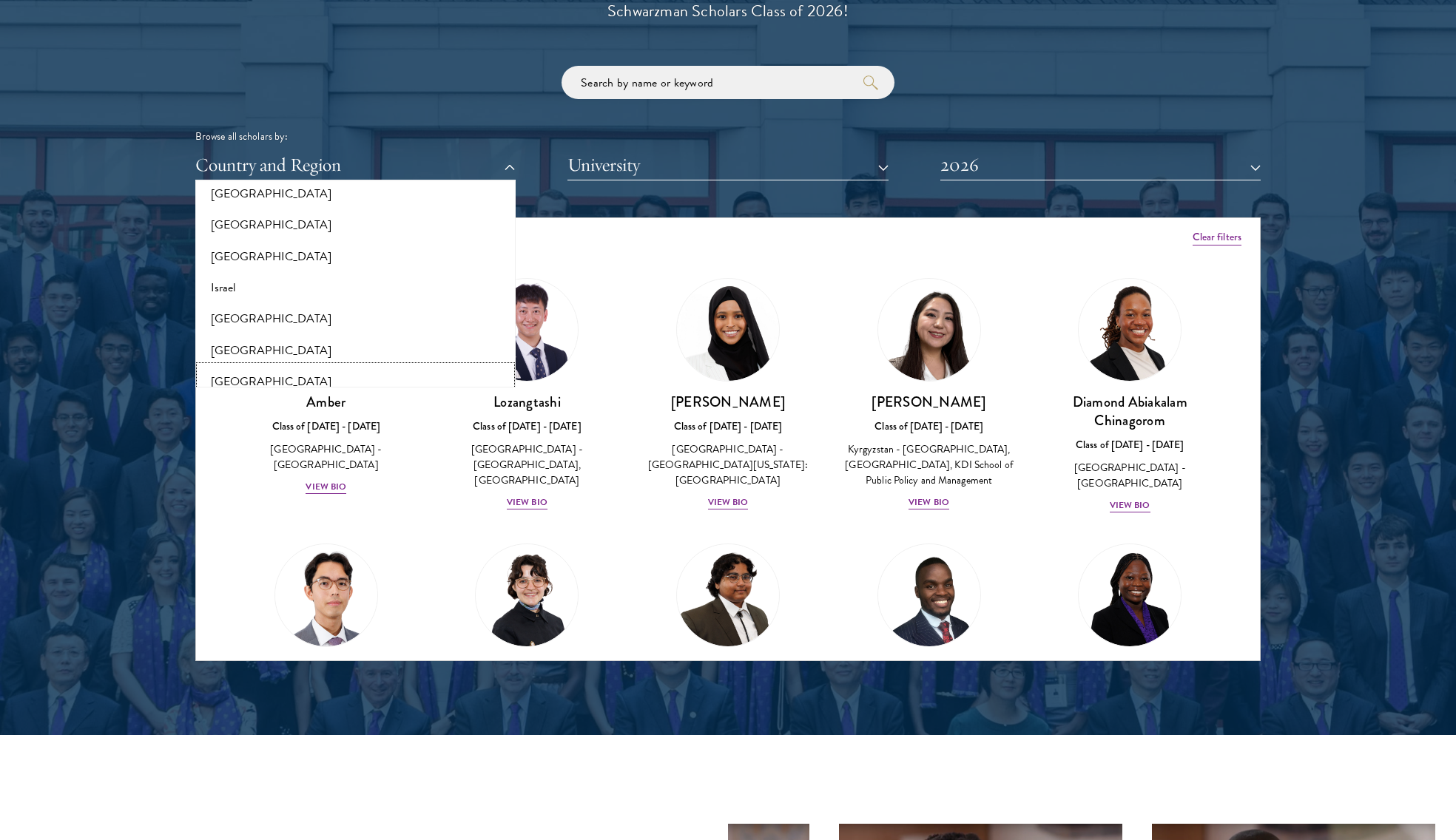
click at [248, 376] on button "[GEOGRAPHIC_DATA]" at bounding box center [355, 381] width 312 height 31
